Goal: Subscribe to service/newsletter

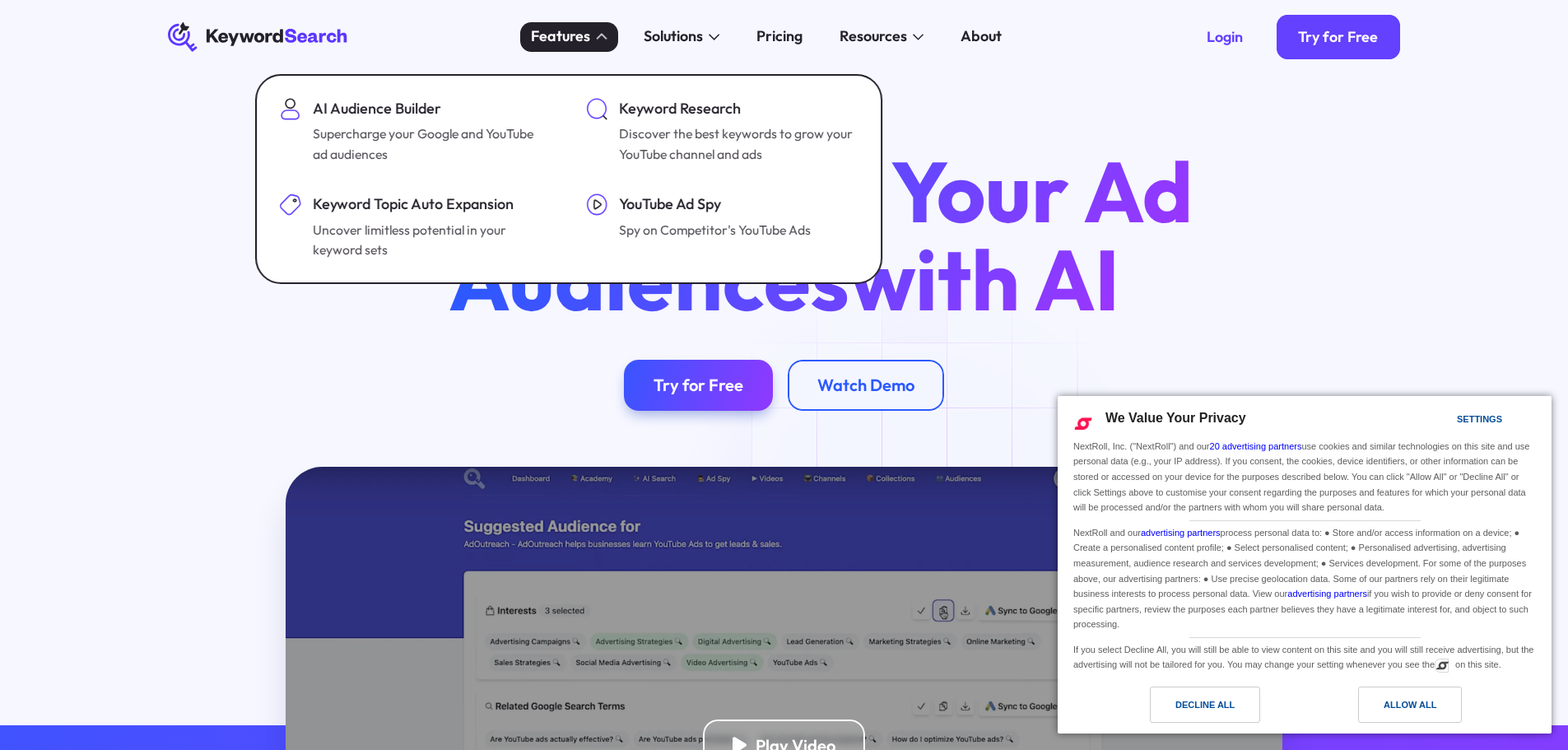
drag, startPoint x: 1423, startPoint y: 701, endPoint x: 1319, endPoint y: 510, distance: 217.5
click at [1423, 701] on div "Allow All" at bounding box center [1409, 704] width 52 height 18
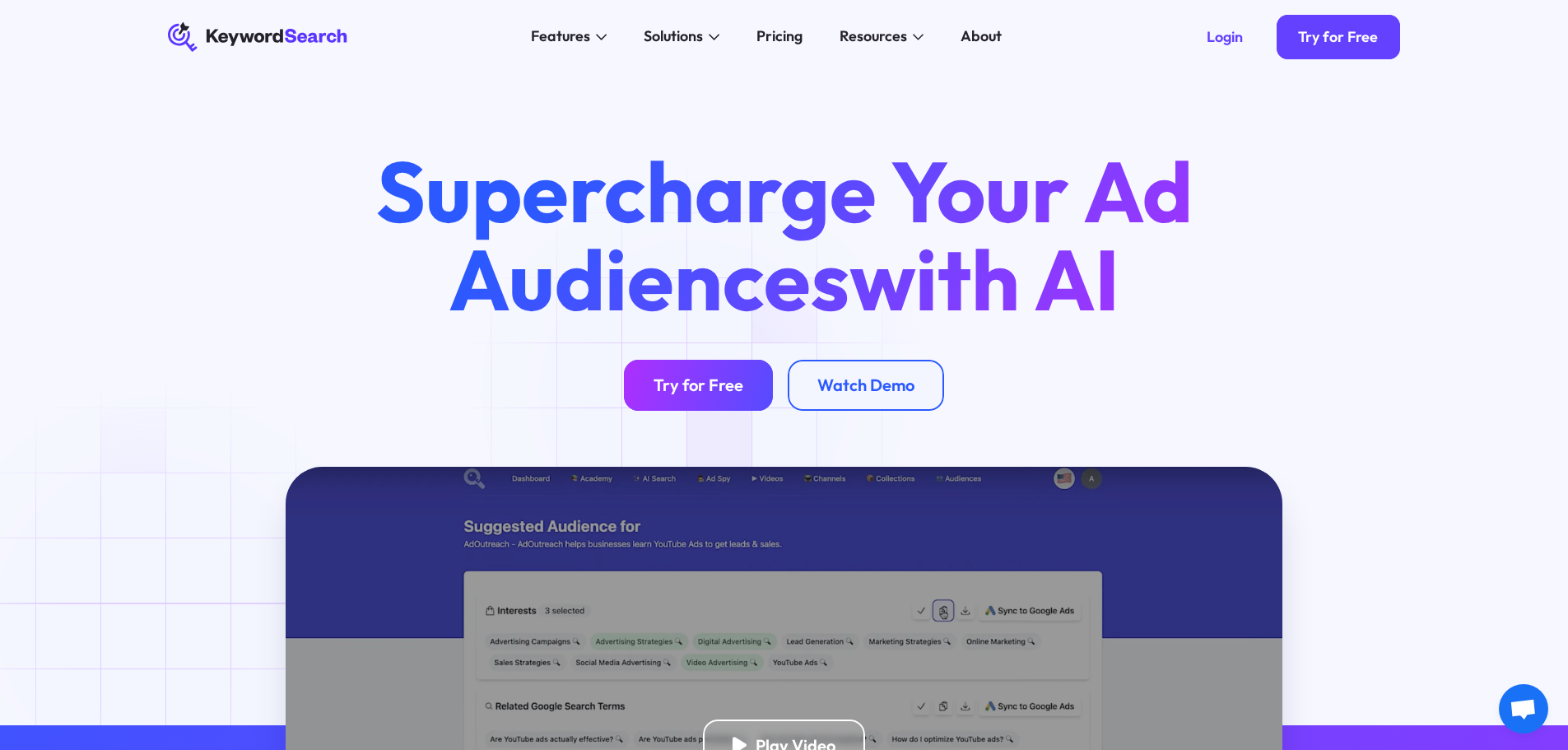
click at [694, 369] on link "Try for Free" at bounding box center [698, 385] width 149 height 51
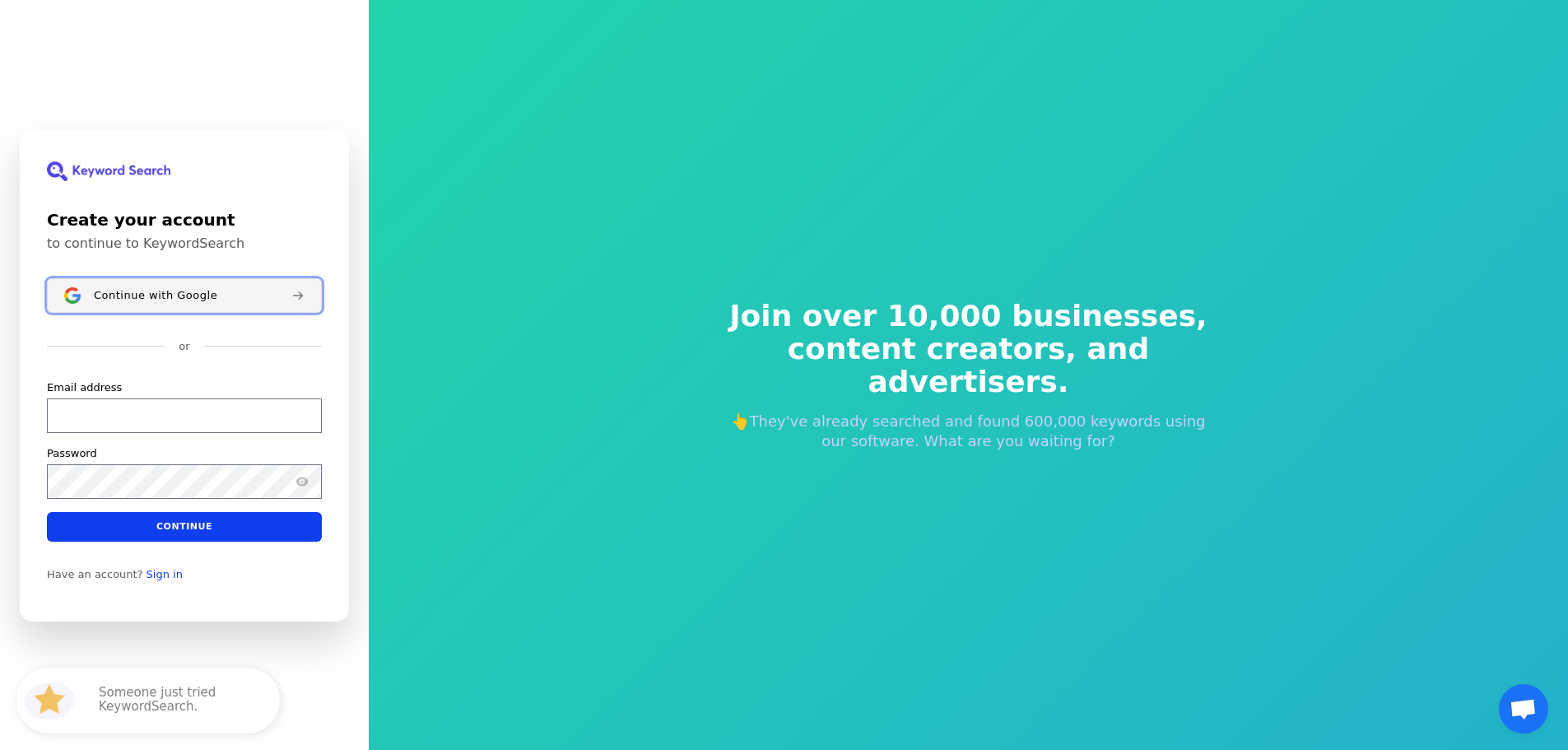
click at [143, 296] on span "Continue with Google" at bounding box center [155, 295] width 123 height 14
